Goal: Navigation & Orientation: Understand site structure

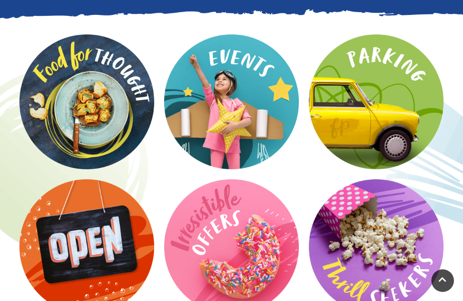
scroll to position [1444, 0]
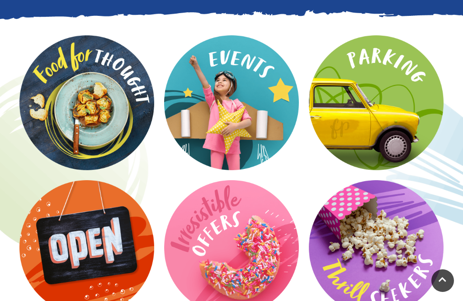
click at [0, 0] on video at bounding box center [0, 0] width 0 height 0
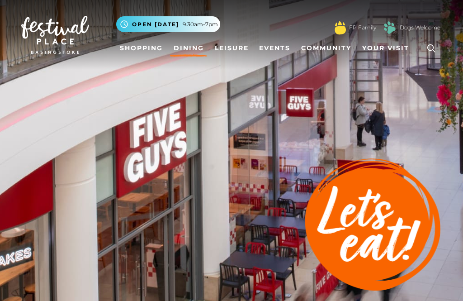
click at [141, 50] on link "Shopping" at bounding box center [141, 48] width 50 height 17
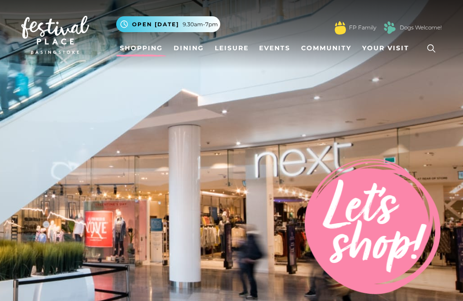
click at [272, 51] on link "Events" at bounding box center [275, 48] width 38 height 17
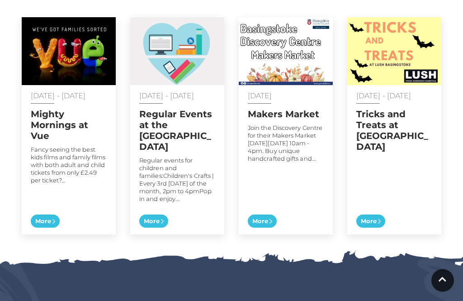
scroll to position [500, 0]
click at [261, 228] on span "More" at bounding box center [262, 221] width 29 height 14
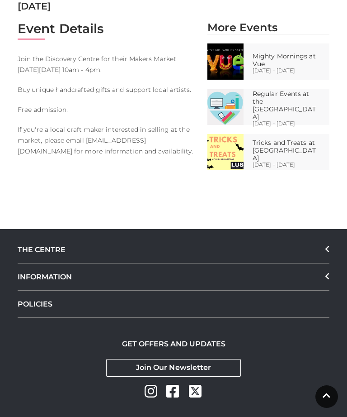
scroll to position [393, 0]
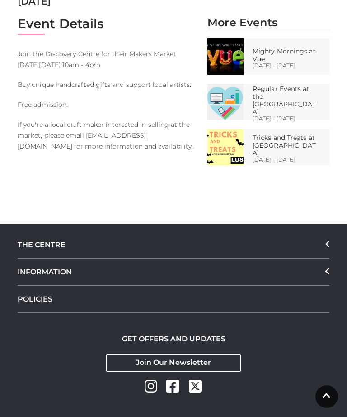
click at [325, 241] on div "THE CENTRE" at bounding box center [174, 244] width 312 height 27
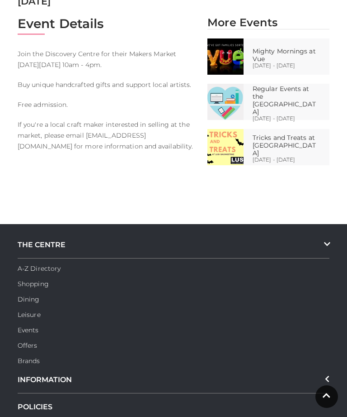
click at [27, 300] on link "Leisure" at bounding box center [29, 314] width 23 height 8
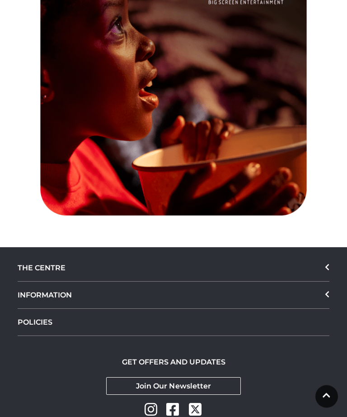
scroll to position [818, 0]
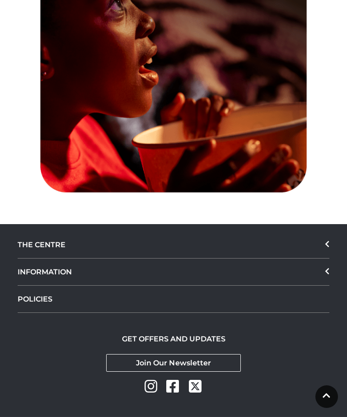
click at [321, 241] on div "THE CENTRE" at bounding box center [174, 244] width 312 height 27
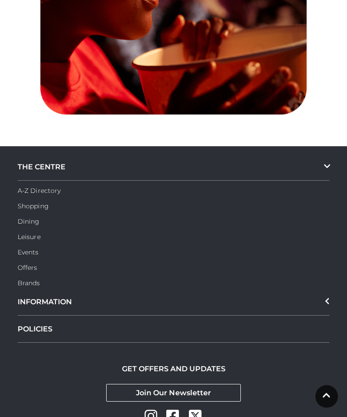
scroll to position [896, 0]
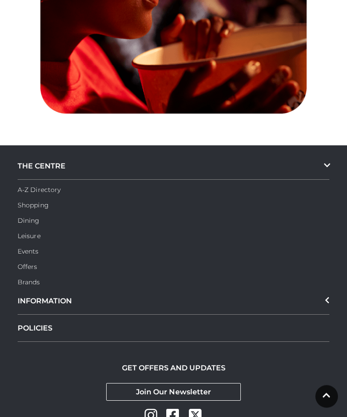
click at [22, 265] on link "Offers" at bounding box center [28, 267] width 20 height 8
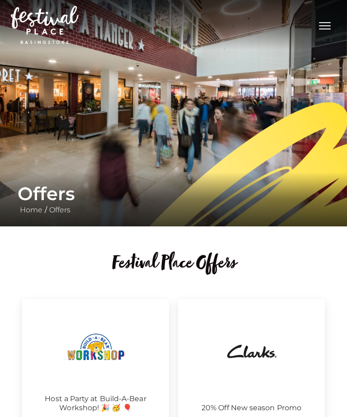
click at [342, 171] on img at bounding box center [173, 113] width 347 height 226
